Goal: Information Seeking & Learning: Learn about a topic

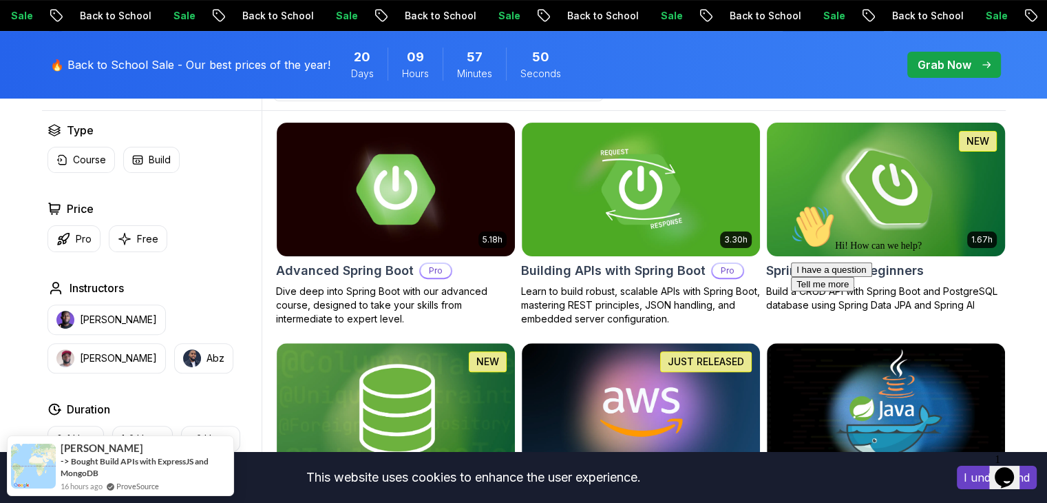
scroll to position [375, 0]
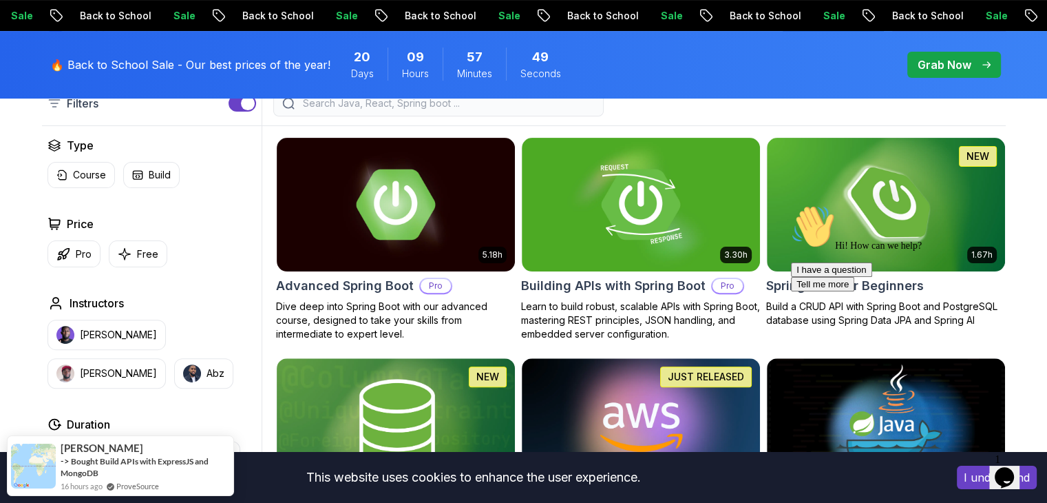
click at [868, 231] on div "Hi! How can we help? I have a question Tell me more" at bounding box center [915, 247] width 248 height 87
click at [938, 247] on div "Hi! How can we help? I have a question Tell me more" at bounding box center [915, 247] width 248 height 87
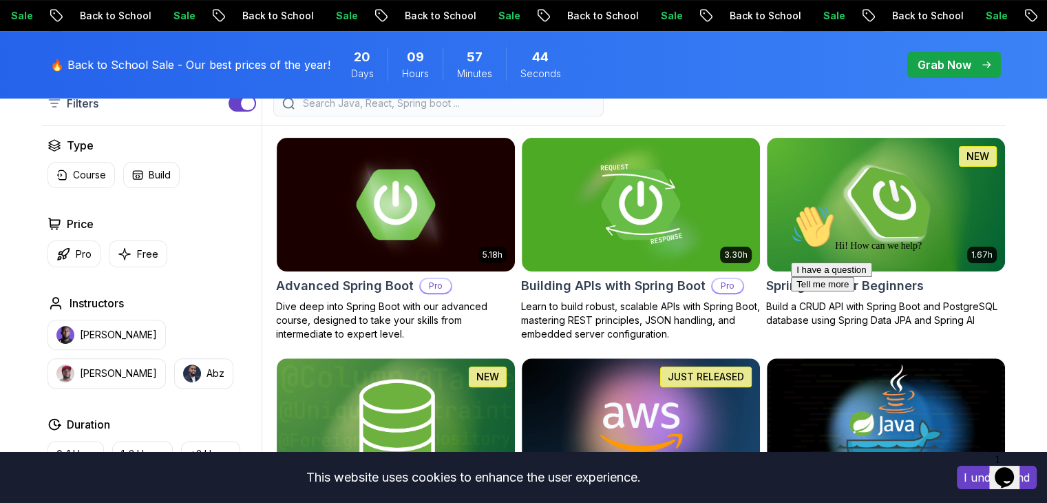
click at [938, 247] on div "Hi! How can we help? I have a question Tell me more" at bounding box center [915, 247] width 248 height 87
click at [959, 161] on div "NEW" at bounding box center [978, 156] width 38 height 21
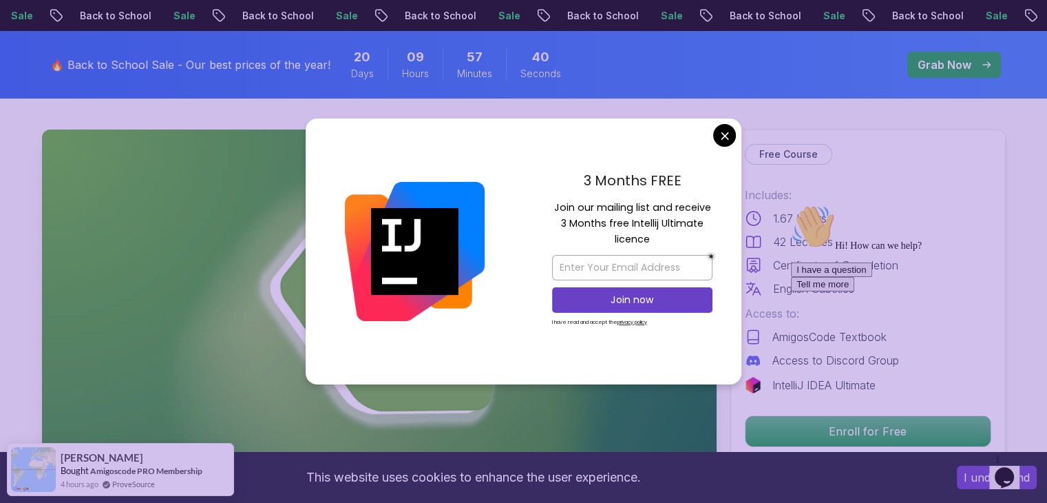
scroll to position [50, 0]
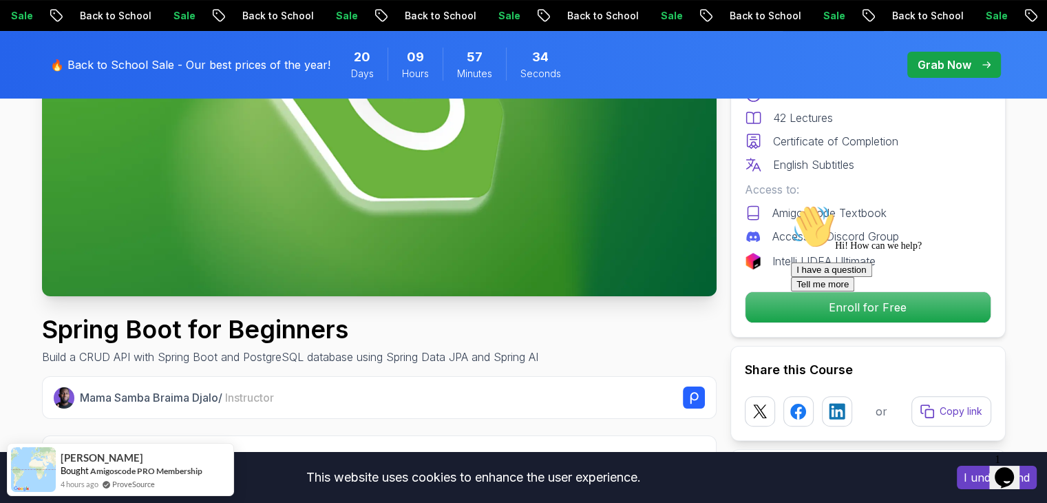
scroll to position [265, 0]
click at [791, 291] on div "Hi! How can we help? I have a question Tell me more" at bounding box center [915, 247] width 248 height 87
click at [806, 204] on div at bounding box center [915, 204] width 248 height 0
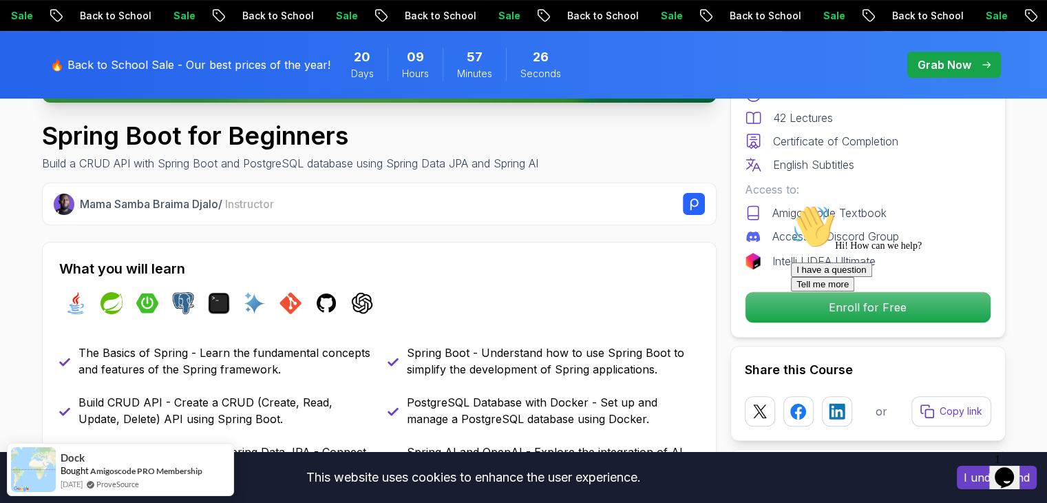
scroll to position [459, 0]
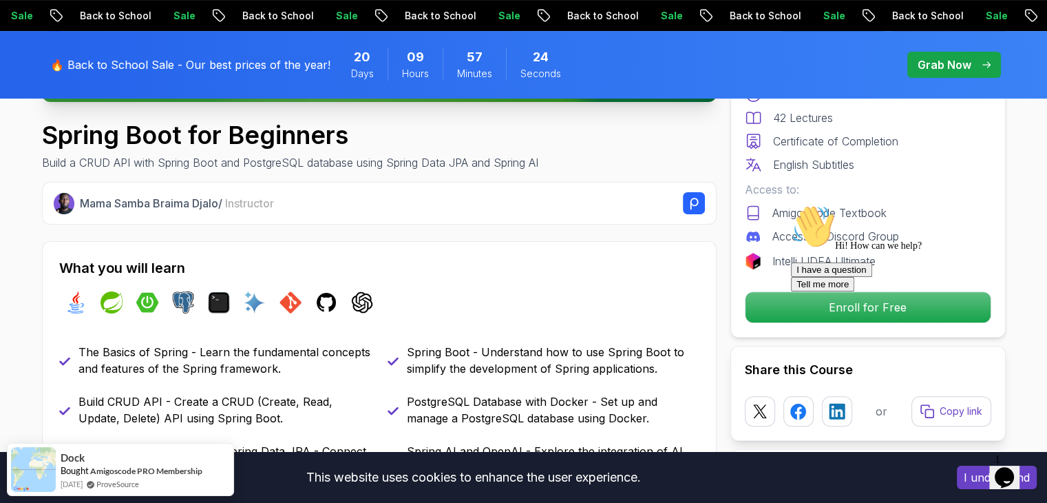
click at [910, 204] on div at bounding box center [915, 204] width 248 height 0
click at [791, 204] on icon "Chat attention grabber" at bounding box center [791, 204] width 0 height 0
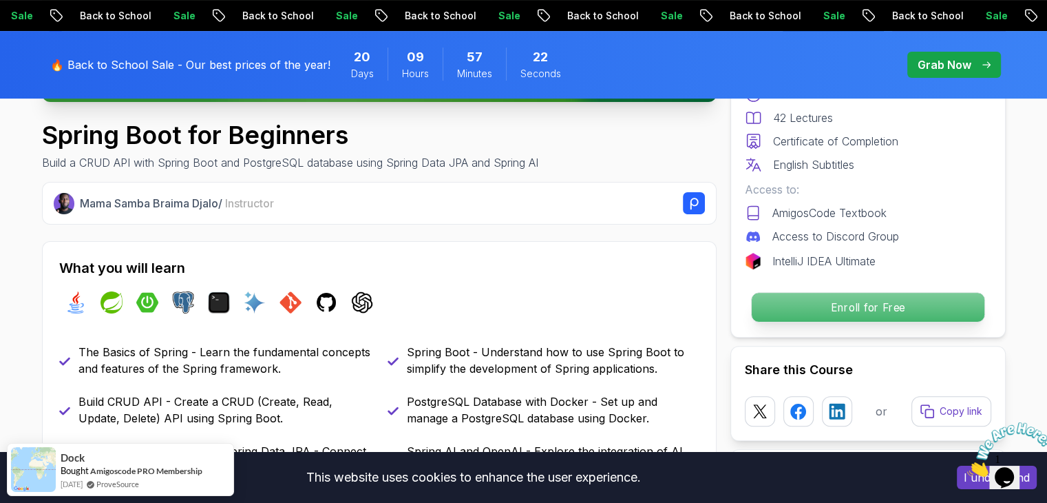
click at [892, 316] on p "Enroll for Free" at bounding box center [867, 307] width 233 height 29
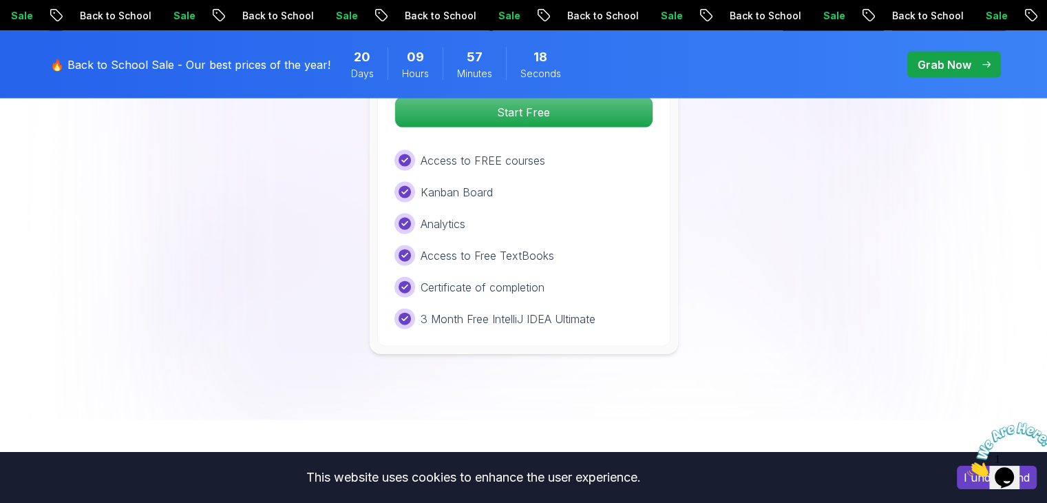
scroll to position [2771, 0]
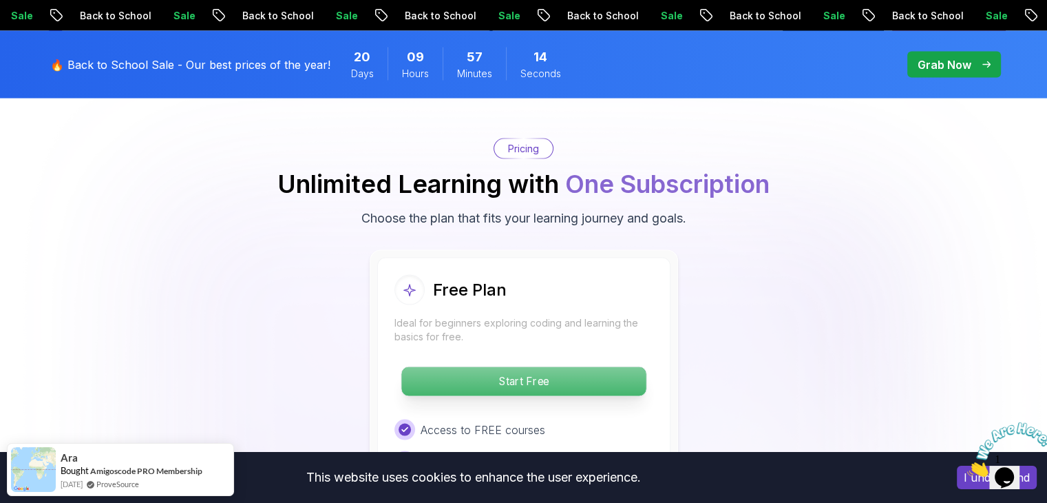
click at [549, 369] on p "Start Free" at bounding box center [523, 381] width 244 height 29
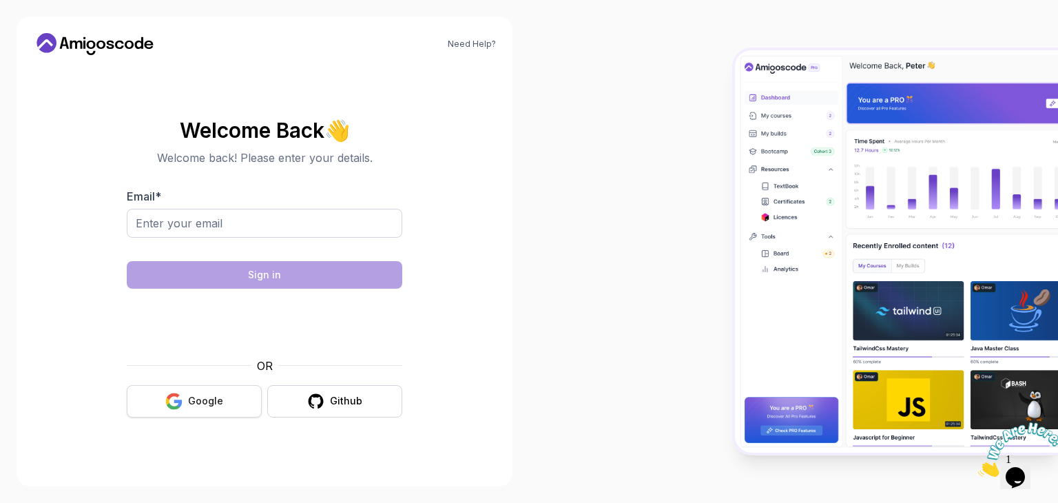
click at [194, 404] on div "Google" at bounding box center [205, 401] width 35 height 14
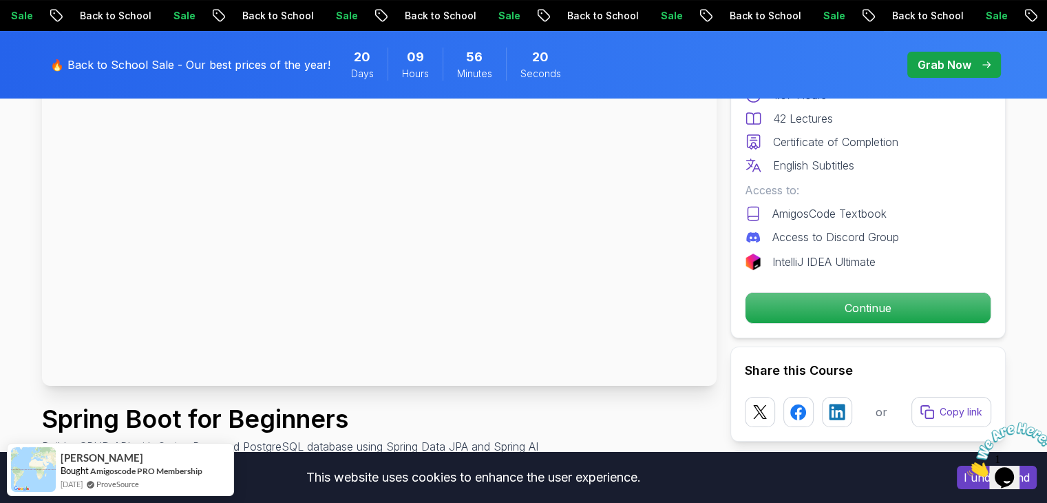
scroll to position [176, 0]
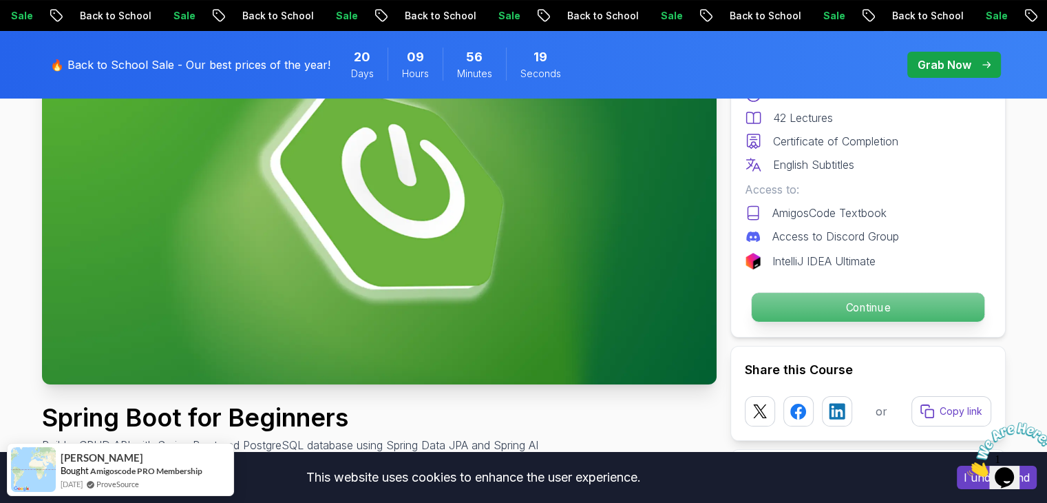
click at [818, 311] on p "Continue" at bounding box center [867, 307] width 233 height 29
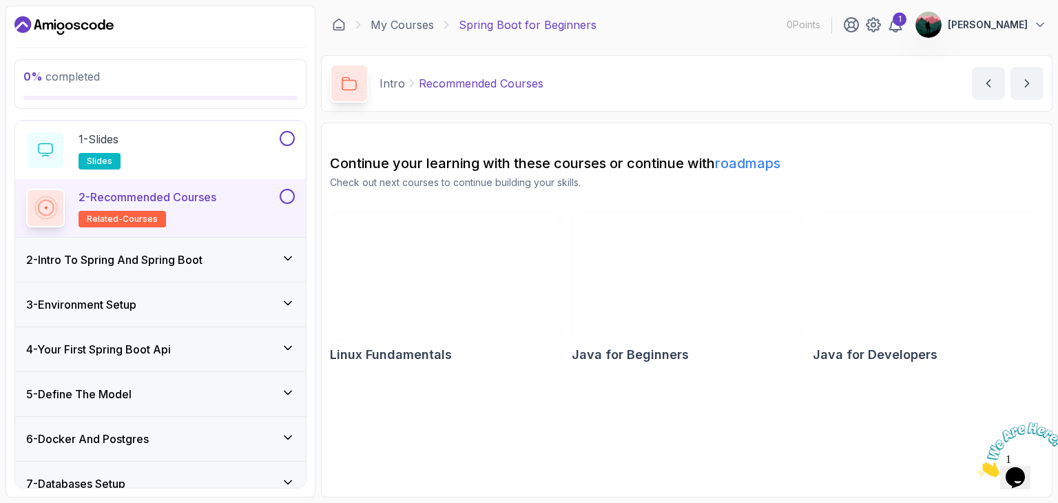
scroll to position [43, 0]
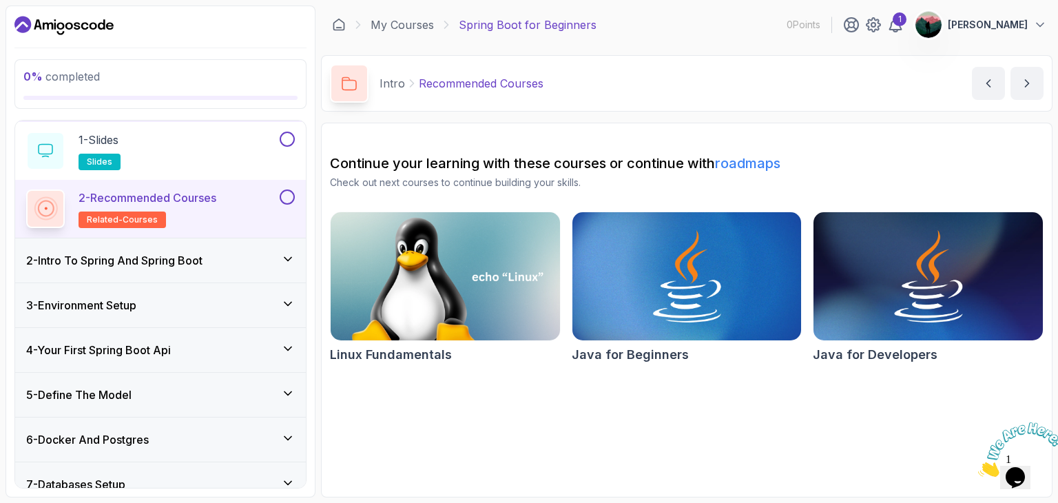
click at [251, 258] on div "2 - Intro To Spring And Spring Boot" at bounding box center [160, 260] width 269 height 17
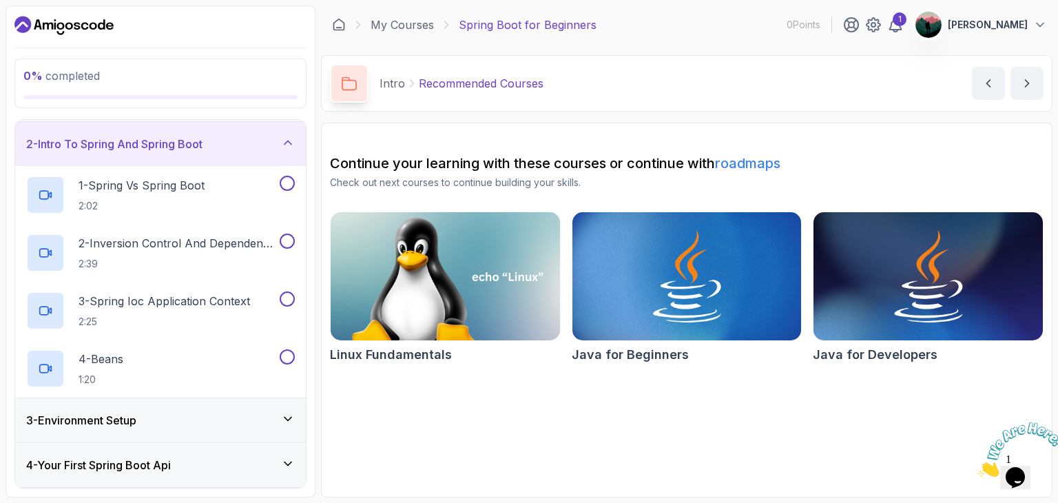
click at [249, 430] on div "3 - Environment Setup" at bounding box center [160, 420] width 291 height 44
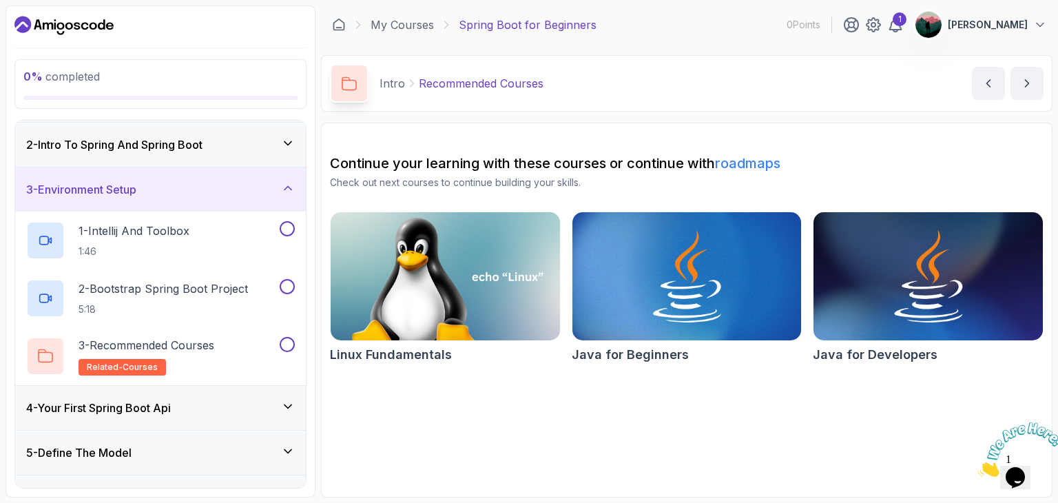
click at [247, 417] on div "4 - Your First Spring Boot Api" at bounding box center [160, 408] width 291 height 44
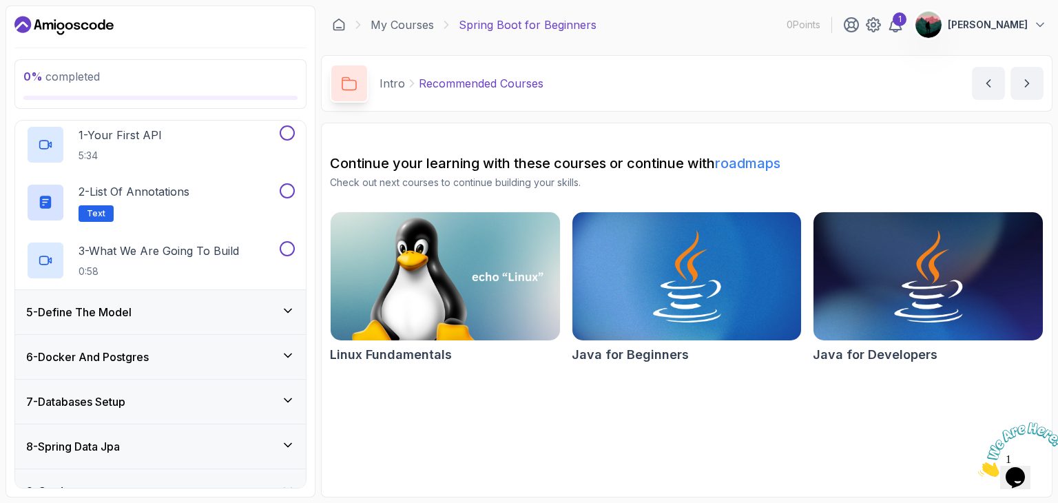
click at [245, 304] on div "5 - Define The Model" at bounding box center [160, 312] width 269 height 17
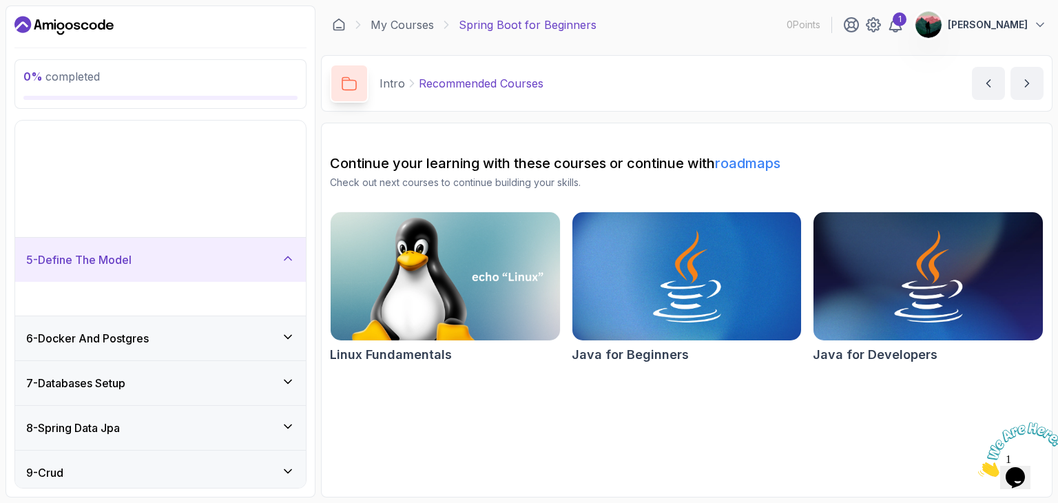
scroll to position [167, 0]
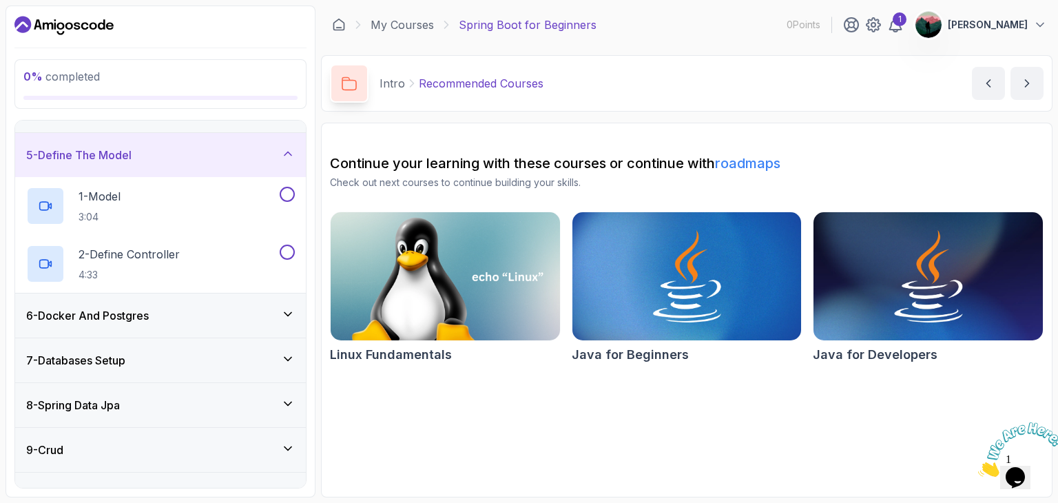
click at [244, 315] on div "6 - Docker And Postgres" at bounding box center [160, 315] width 269 height 17
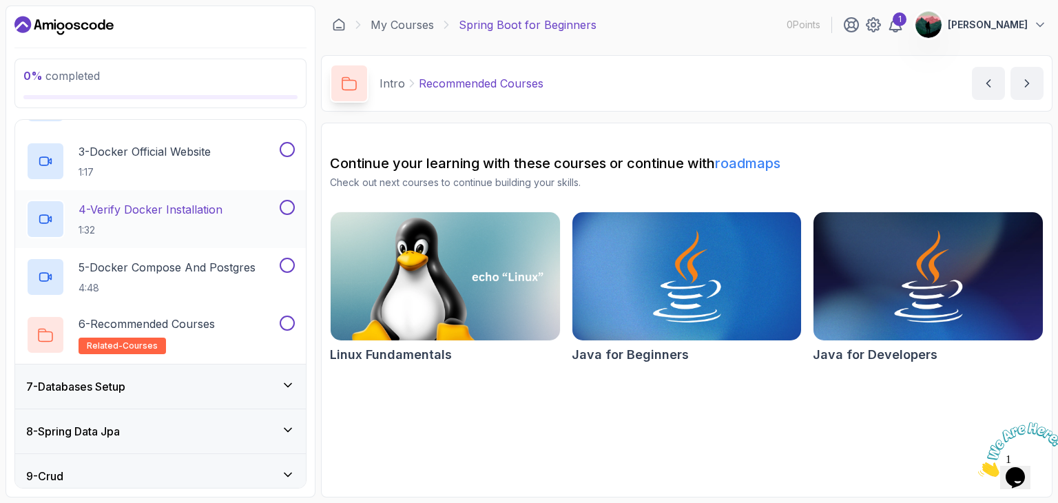
scroll to position [374, 0]
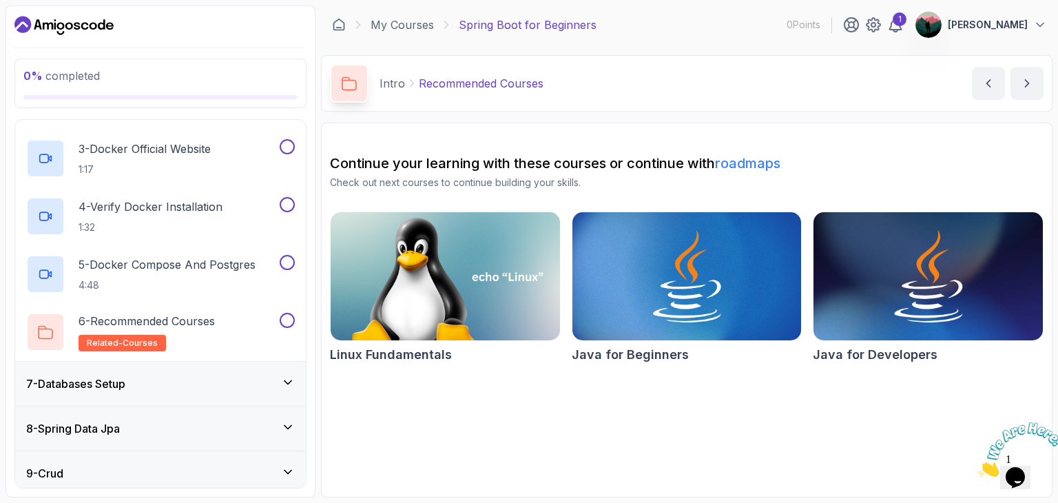
click at [229, 379] on div "7 - Databases Setup" at bounding box center [160, 383] width 269 height 17
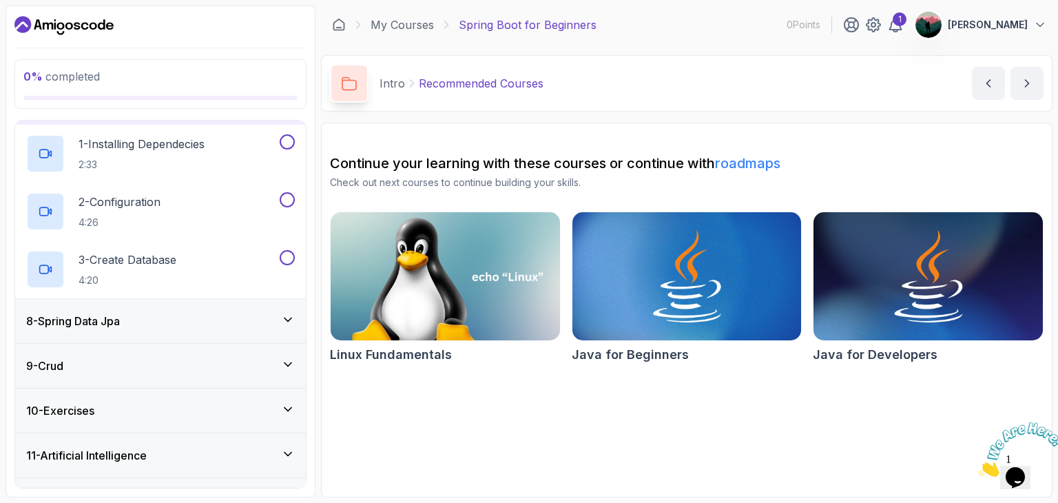
scroll to position [310, 0]
click at [231, 317] on div "8 - Spring Data Jpa" at bounding box center [160, 319] width 269 height 17
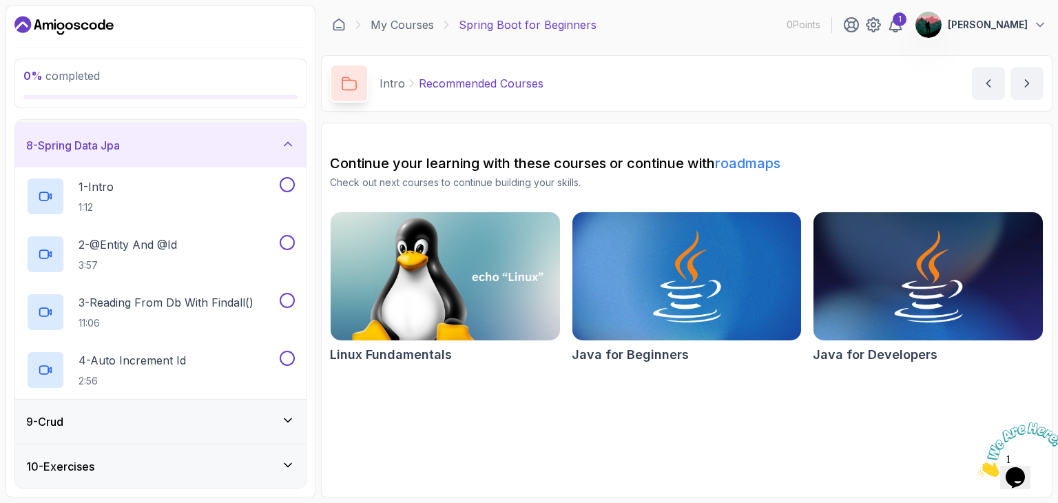
click at [229, 418] on div "9 - Crud" at bounding box center [160, 421] width 269 height 17
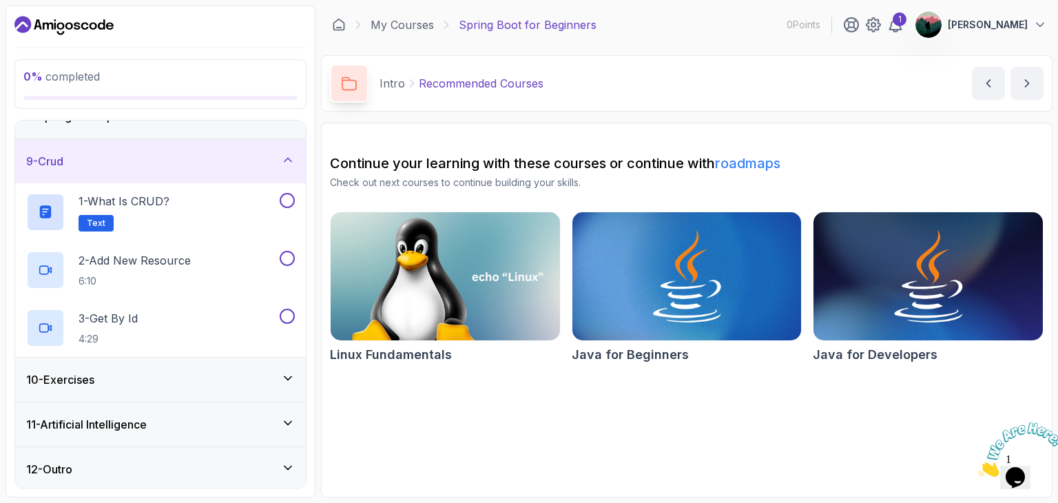
click at [231, 373] on div "10 - Exercises" at bounding box center [160, 379] width 269 height 17
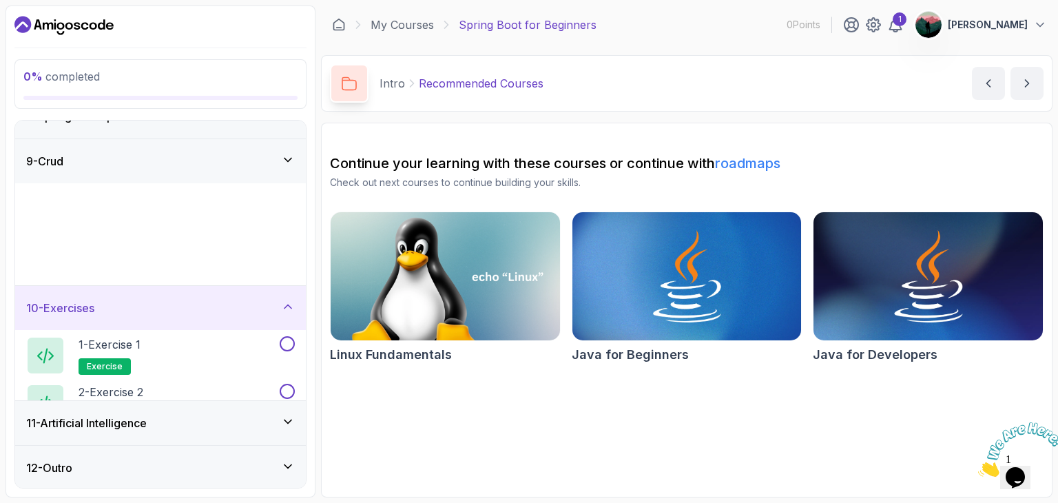
scroll to position [339, 0]
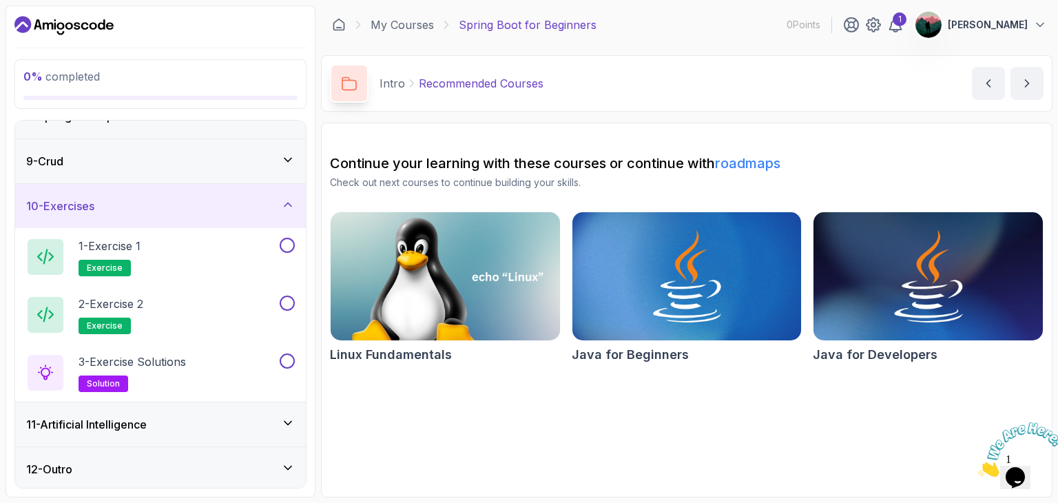
click at [238, 436] on div "11 - Artificial Intelligence" at bounding box center [160, 424] width 291 height 44
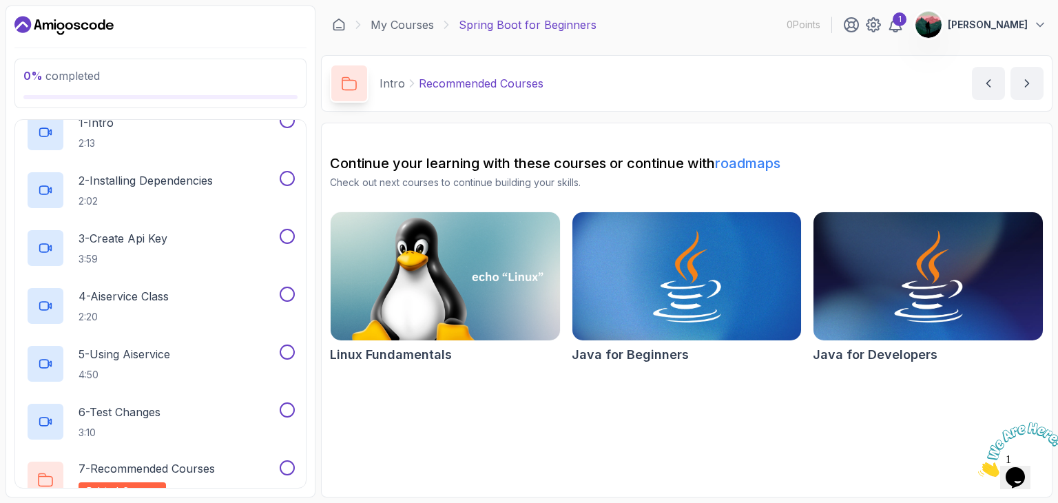
scroll to position [571, 0]
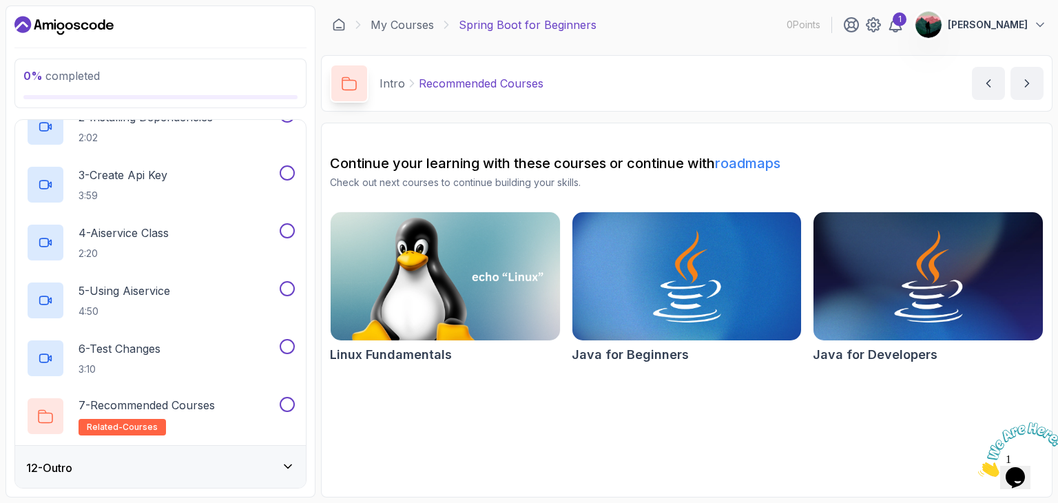
click at [232, 477] on div "12 - Outro" at bounding box center [160, 467] width 291 height 44
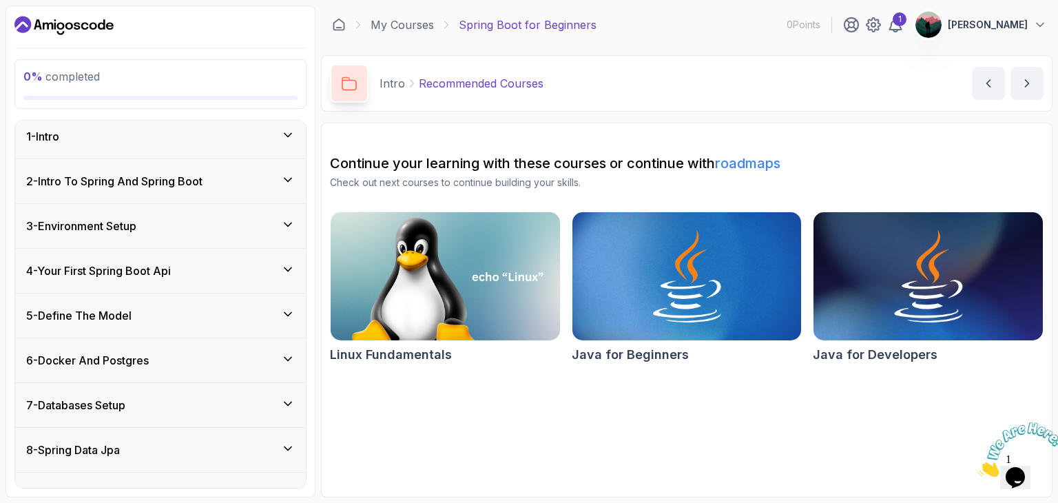
scroll to position [0, 0]
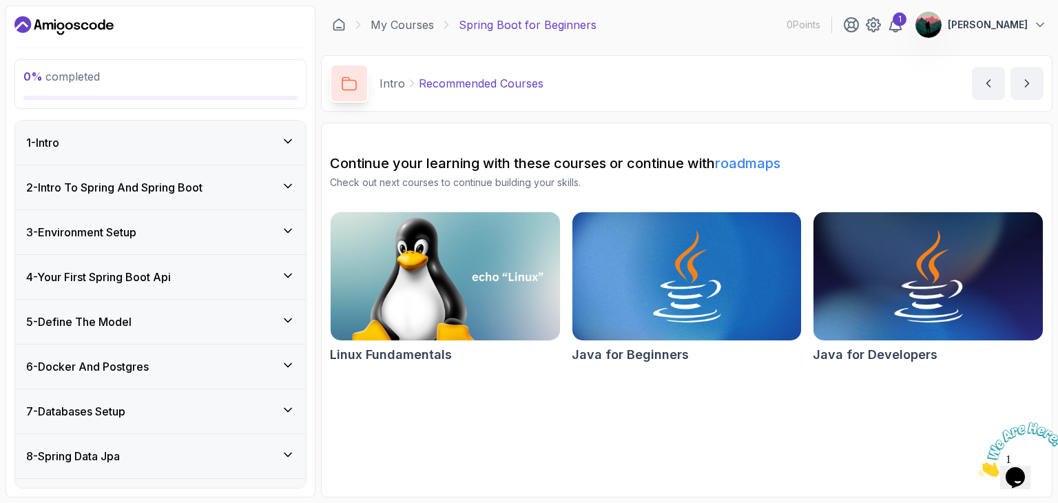
click at [173, 139] on div "1 - Intro" at bounding box center [160, 142] width 269 height 17
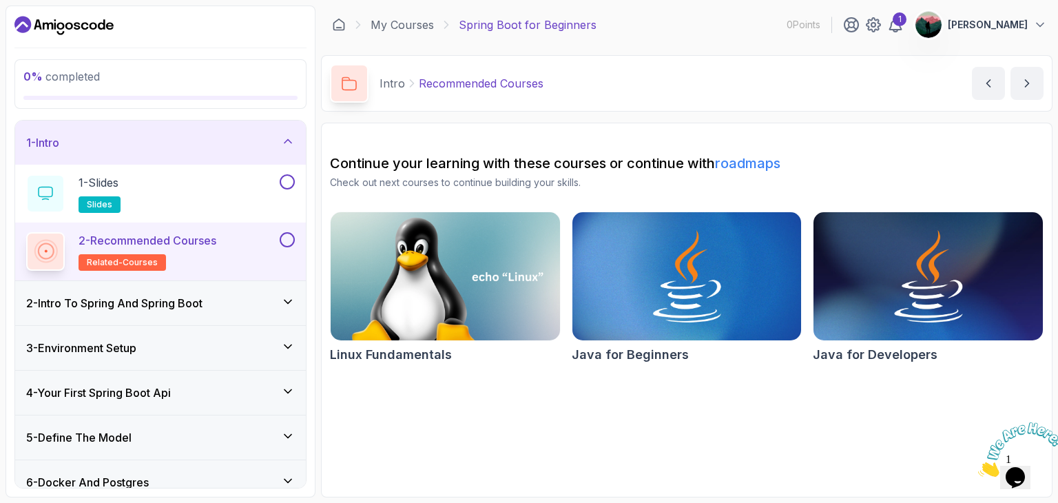
click at [226, 310] on div "2 - Intro To Spring And Spring Boot" at bounding box center [160, 303] width 291 height 44
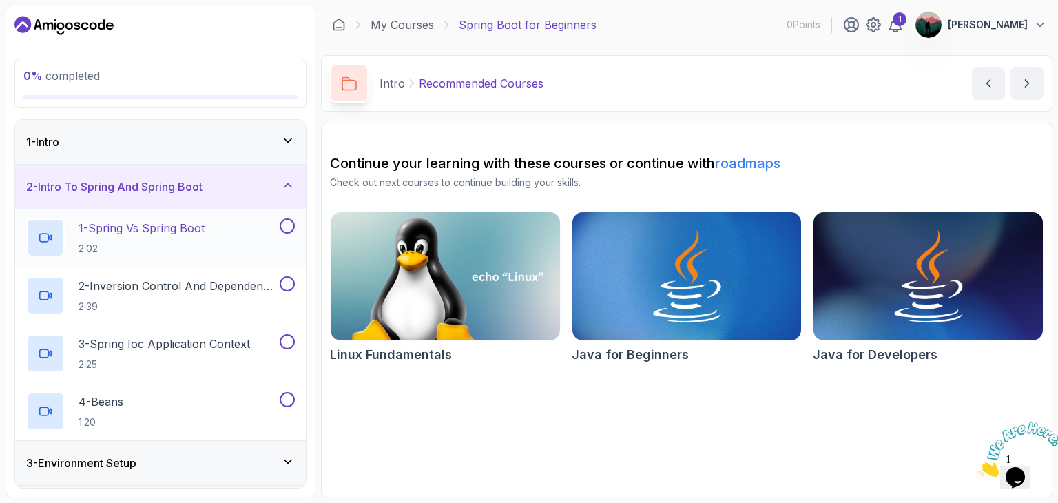
click at [213, 238] on div "1 - Spring Vs Spring Boot 2:02" at bounding box center [151, 237] width 251 height 39
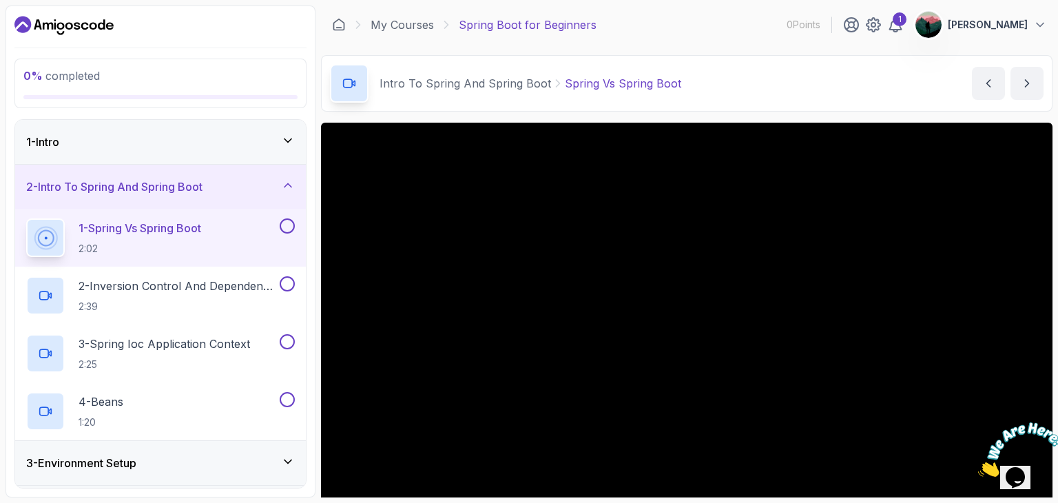
scroll to position [132, 0]
